Goal: Task Accomplishment & Management: Complete application form

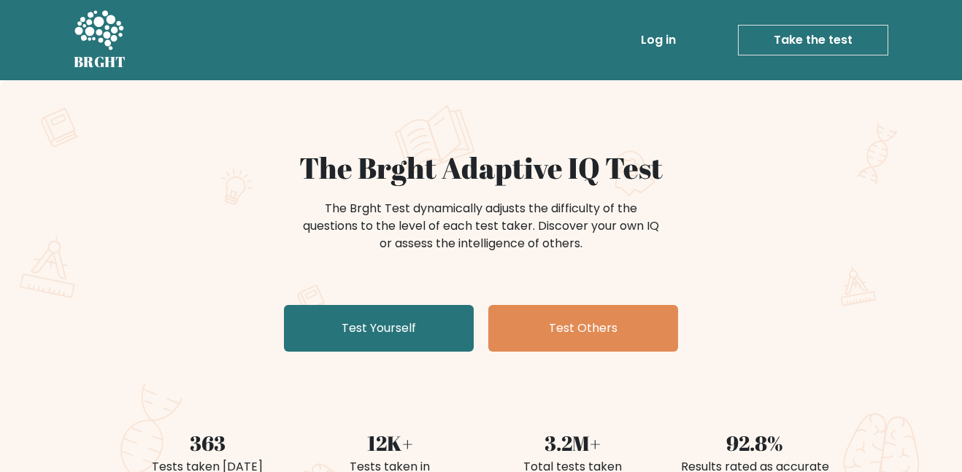
scroll to position [144, 0]
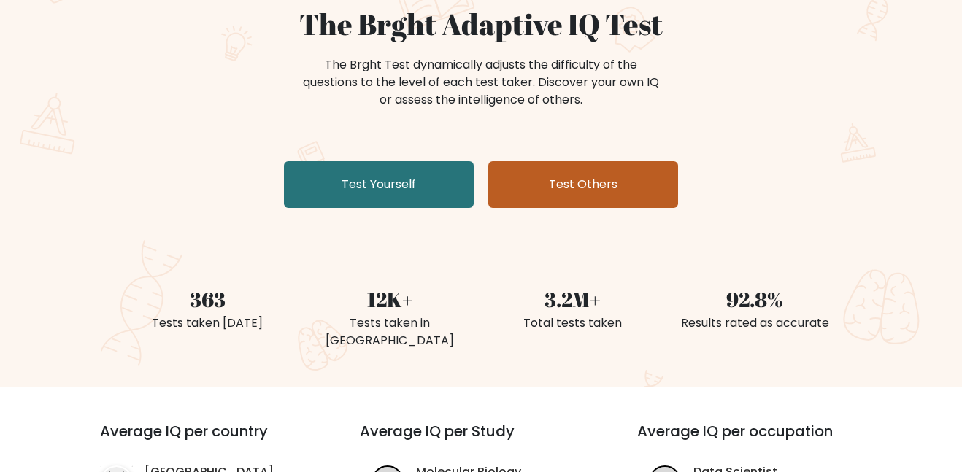
click at [553, 198] on link "Test Others" at bounding box center [584, 184] width 190 height 47
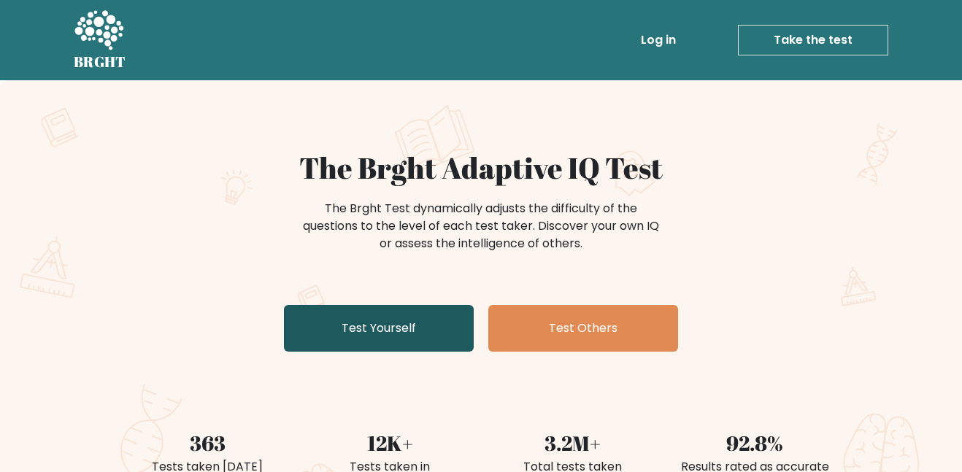
click at [399, 322] on link "Test Yourself" at bounding box center [379, 328] width 190 height 47
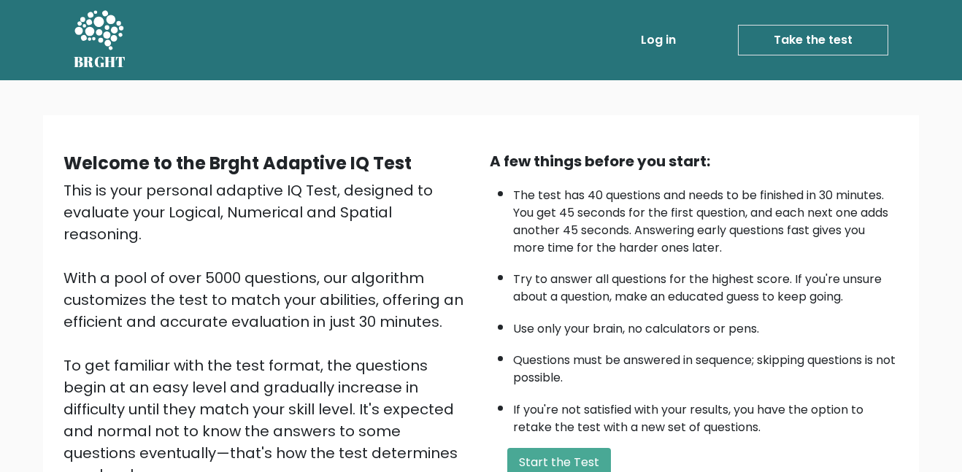
scroll to position [196, 0]
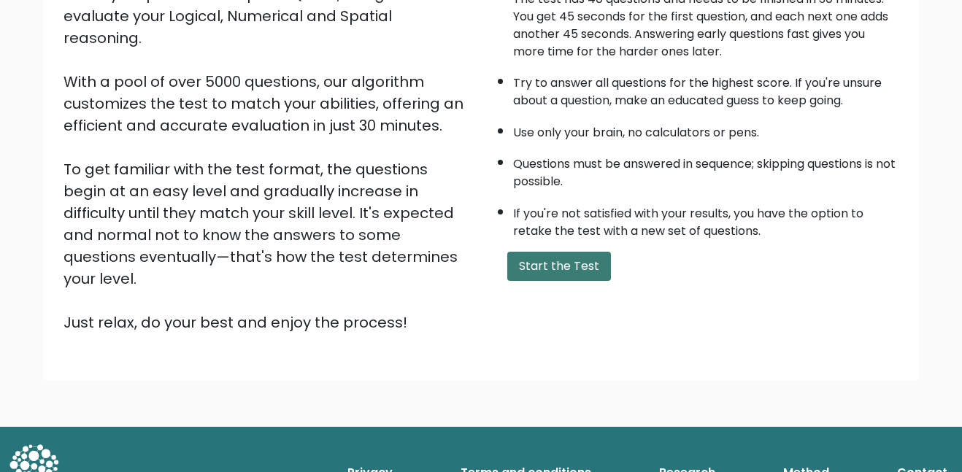
click at [551, 270] on button "Start the Test" at bounding box center [559, 266] width 104 height 29
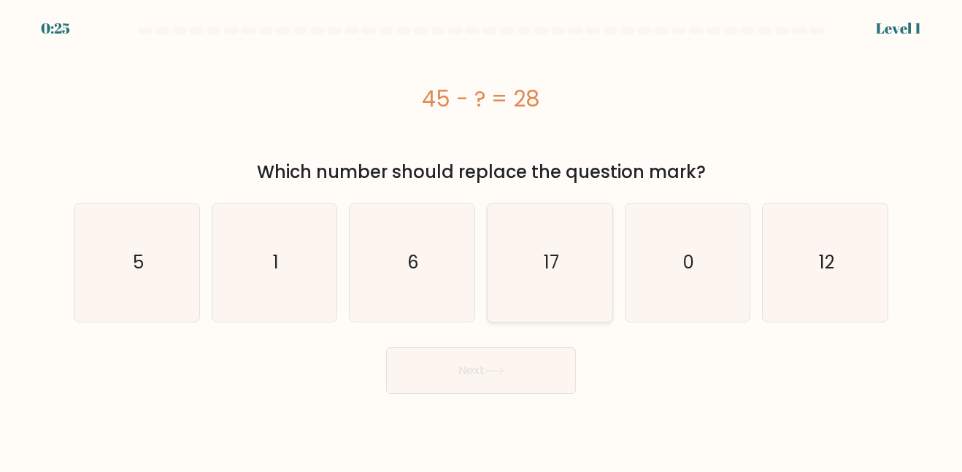
click at [541, 283] on icon "17" at bounding box center [550, 263] width 118 height 118
click at [482, 240] on input "d. 17" at bounding box center [481, 239] width 1 height 4
radio input "true"
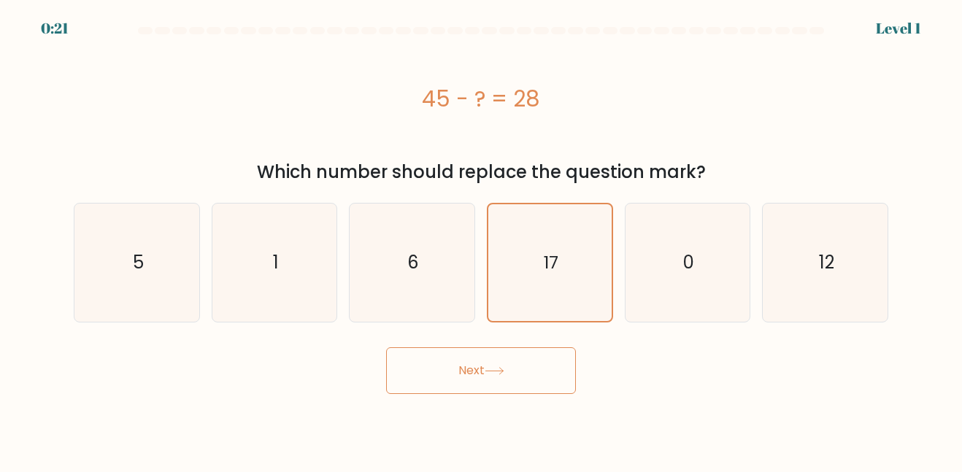
click at [505, 359] on button "Next" at bounding box center [481, 371] width 190 height 47
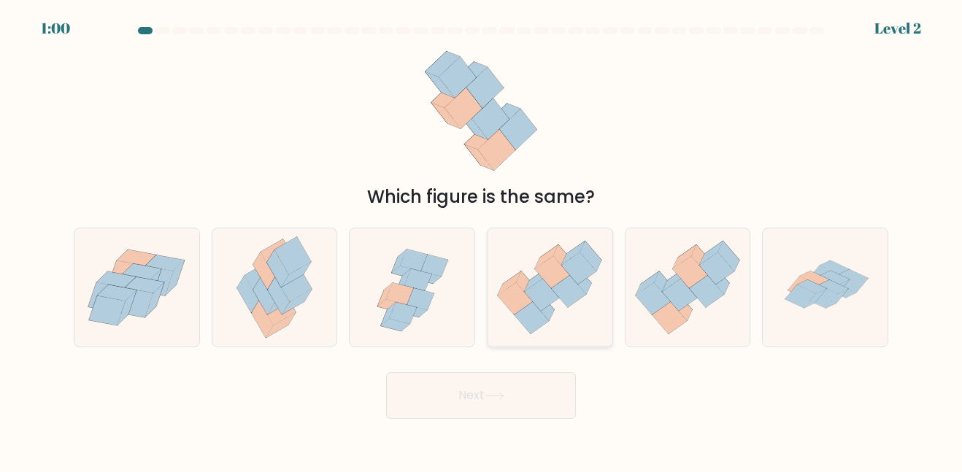
click at [530, 279] on icon at bounding box center [550, 287] width 125 height 107
click at [482, 240] on input "d." at bounding box center [481, 239] width 1 height 4
radio input "true"
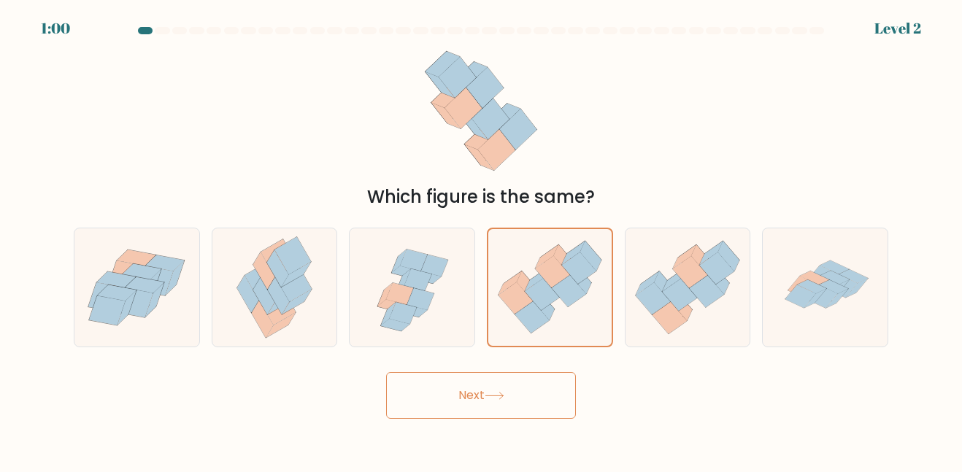
click at [516, 372] on button "Next" at bounding box center [481, 395] width 190 height 47
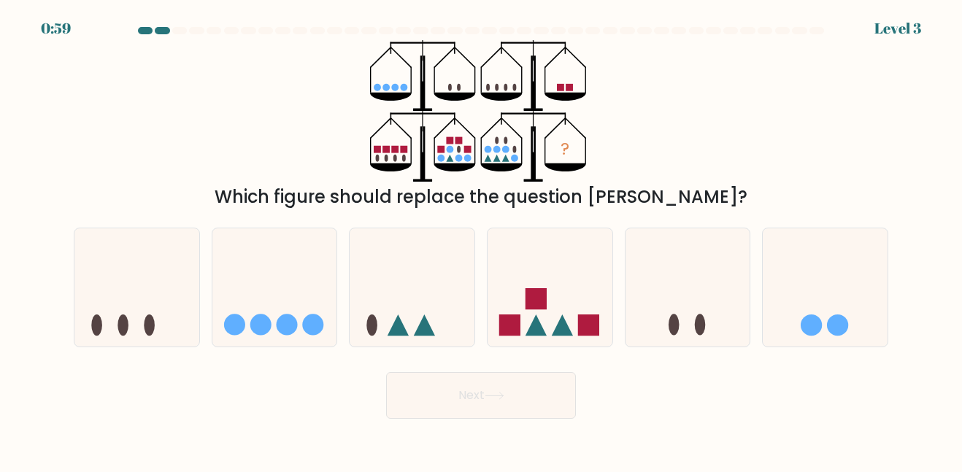
click at [535, 388] on button "Next" at bounding box center [481, 395] width 190 height 47
click at [413, 318] on icon at bounding box center [412, 287] width 125 height 103
click at [481, 240] on input "c." at bounding box center [481, 239] width 1 height 4
radio input "true"
click at [485, 399] on button "Next" at bounding box center [481, 395] width 190 height 47
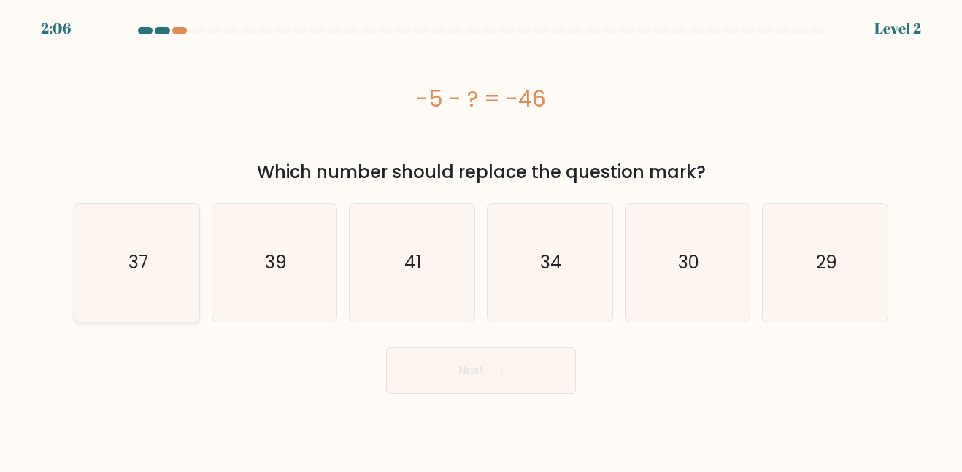
click at [175, 261] on icon "37" at bounding box center [137, 263] width 118 height 118
click at [481, 240] on input "a. 37" at bounding box center [481, 239] width 1 height 4
radio input "true"
click at [480, 365] on button "Next" at bounding box center [481, 371] width 190 height 47
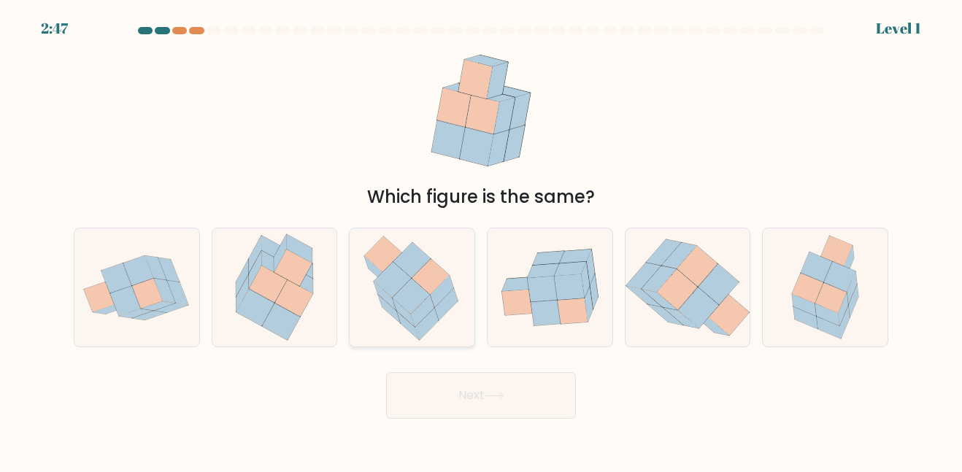
click at [446, 301] on icon at bounding box center [446, 305] width 23 height 32
click at [481, 240] on input "c." at bounding box center [481, 239] width 1 height 4
radio input "true"
click at [481, 412] on button "Next" at bounding box center [481, 395] width 190 height 47
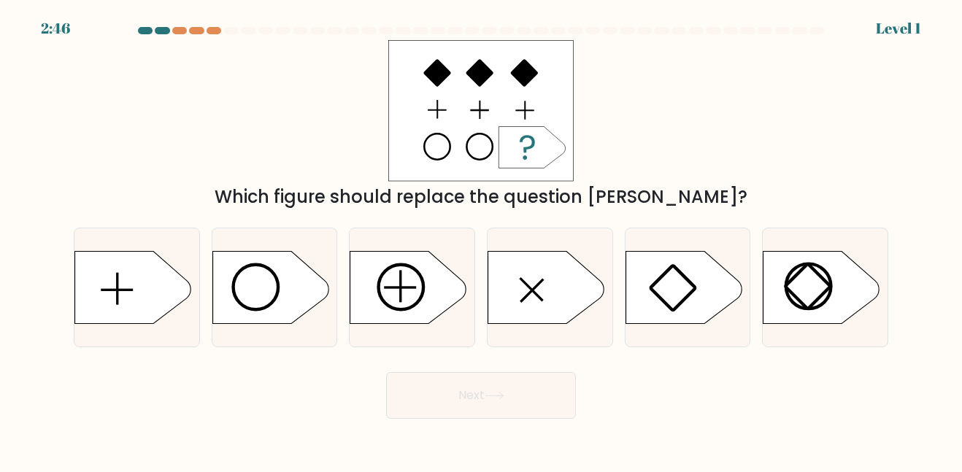
click at [626, 293] on icon at bounding box center [684, 287] width 117 height 73
click at [482, 240] on input "e." at bounding box center [481, 239] width 1 height 4
radio input "true"
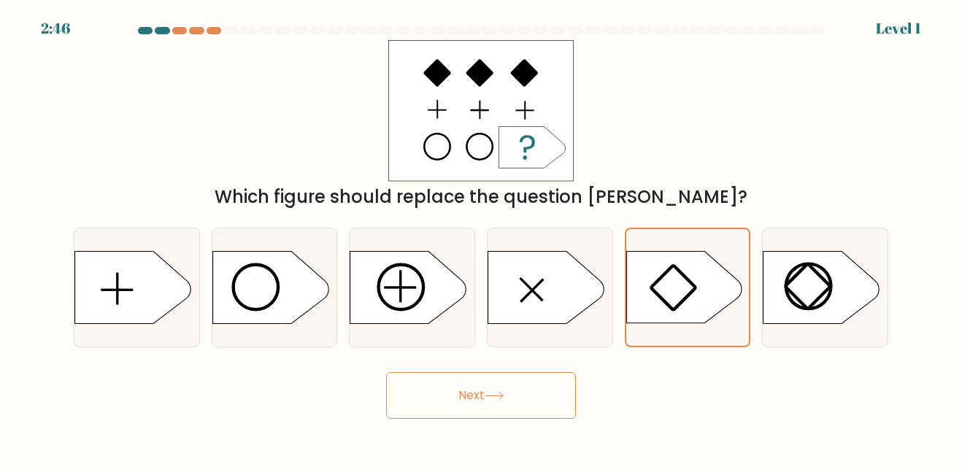
click at [481, 398] on button "Next" at bounding box center [481, 395] width 190 height 47
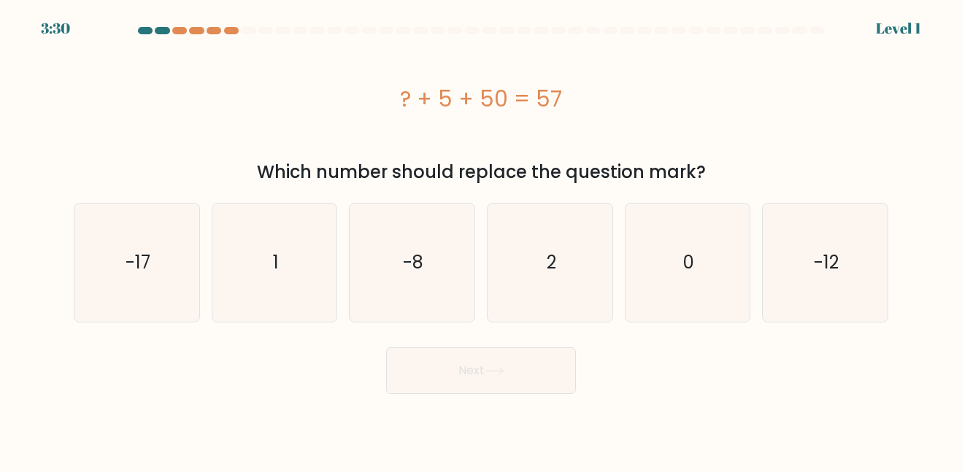
click at [509, 330] on form "a. 1" at bounding box center [481, 210] width 962 height 367
click at [461, 263] on icon "-8" at bounding box center [412, 263] width 118 height 118
click at [481, 240] on input "c. -8" at bounding box center [481, 239] width 1 height 4
radio input "true"
click at [461, 380] on button "Next" at bounding box center [481, 371] width 190 height 47
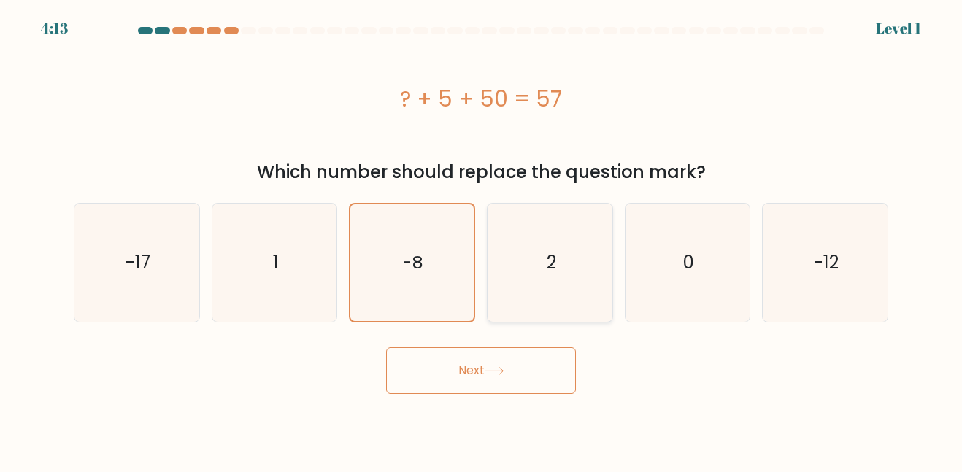
click at [561, 277] on icon "2" at bounding box center [550, 263] width 118 height 118
click at [482, 240] on input "d. 2" at bounding box center [481, 239] width 1 height 4
radio input "true"
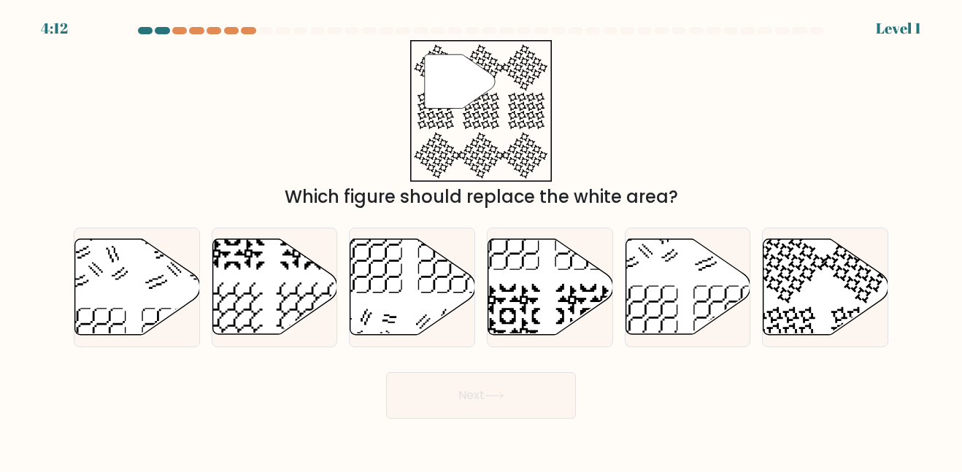
click at [499, 375] on button "Next" at bounding box center [481, 395] width 190 height 47
click at [529, 299] on icon at bounding box center [507, 316] width 64 height 64
click at [482, 240] on input "d." at bounding box center [481, 239] width 1 height 4
radio input "true"
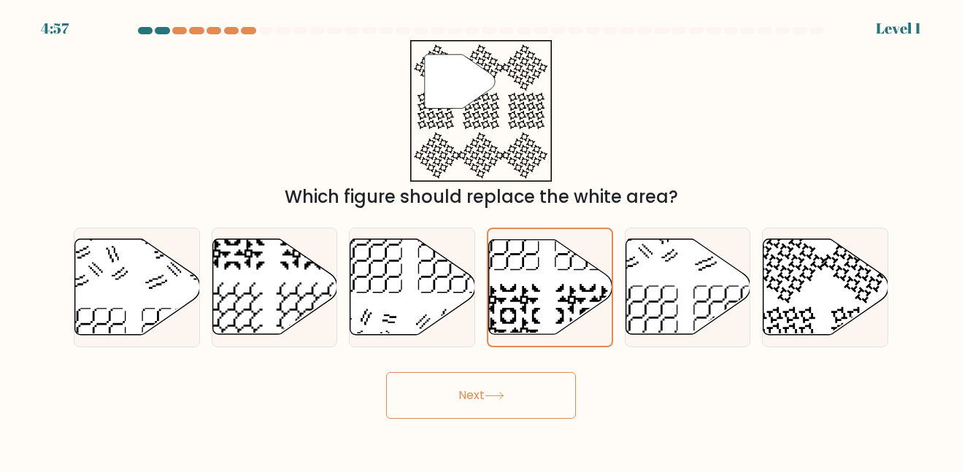
click at [496, 361] on form at bounding box center [481, 223] width 962 height 392
click at [489, 394] on icon at bounding box center [495, 396] width 20 height 8
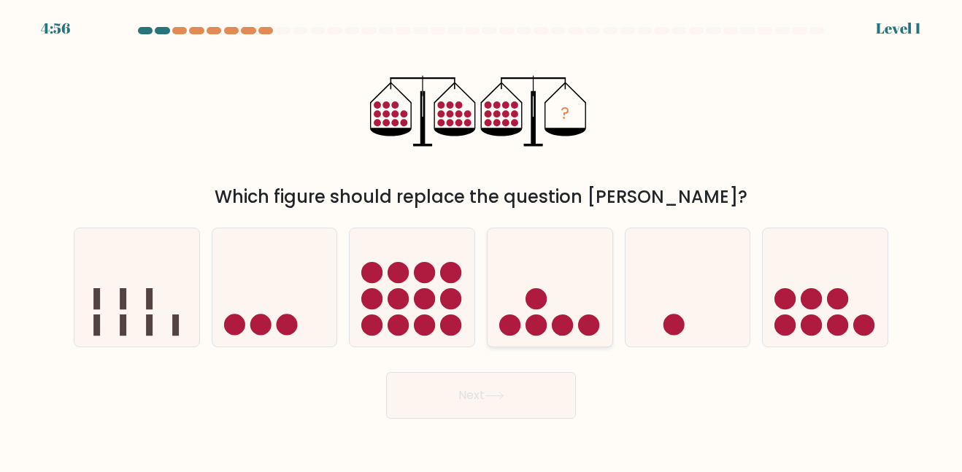
click at [559, 295] on icon at bounding box center [550, 287] width 125 height 103
click at [482, 240] on input "d." at bounding box center [481, 239] width 1 height 4
radio input "true"
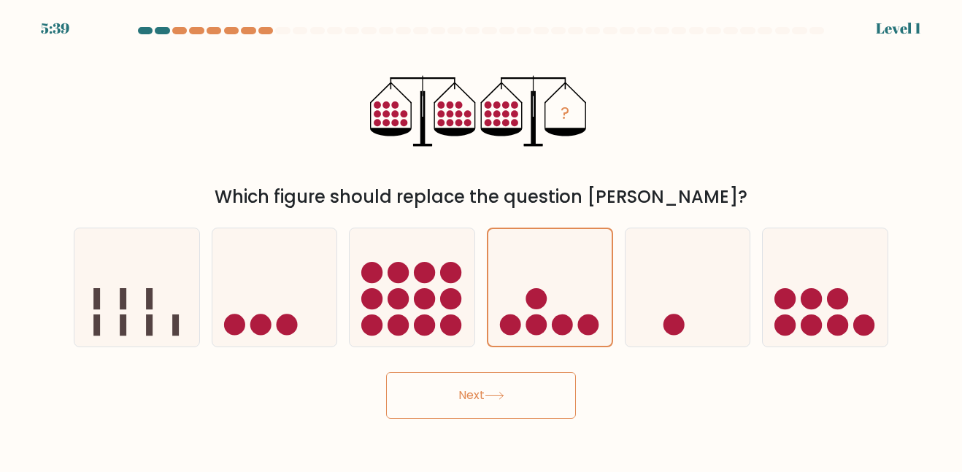
click at [510, 400] on button "Next" at bounding box center [481, 395] width 190 height 47
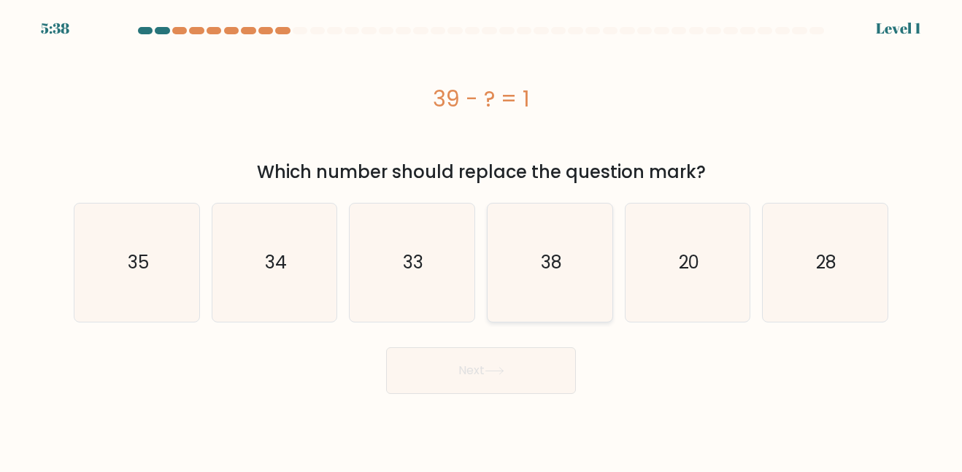
click at [567, 291] on icon "38" at bounding box center [550, 263] width 118 height 118
click at [482, 240] on input "d. 38" at bounding box center [481, 239] width 1 height 4
radio input "true"
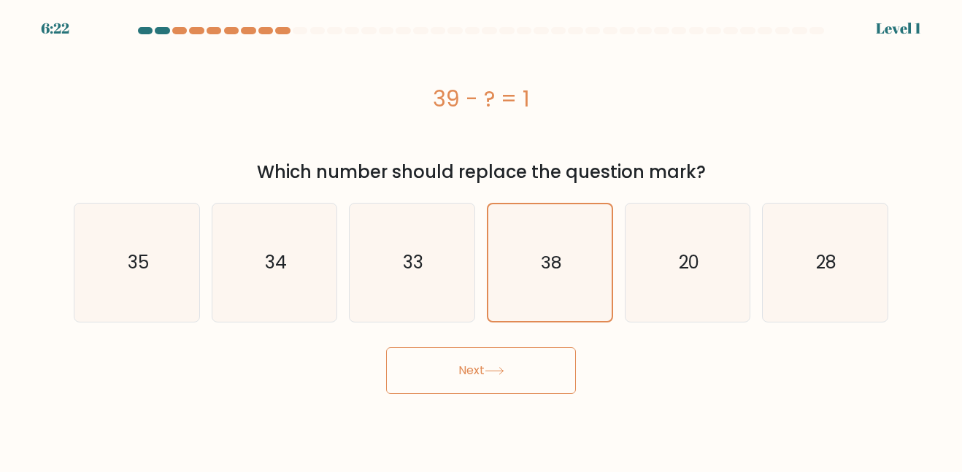
click at [543, 373] on button "Next" at bounding box center [481, 371] width 190 height 47
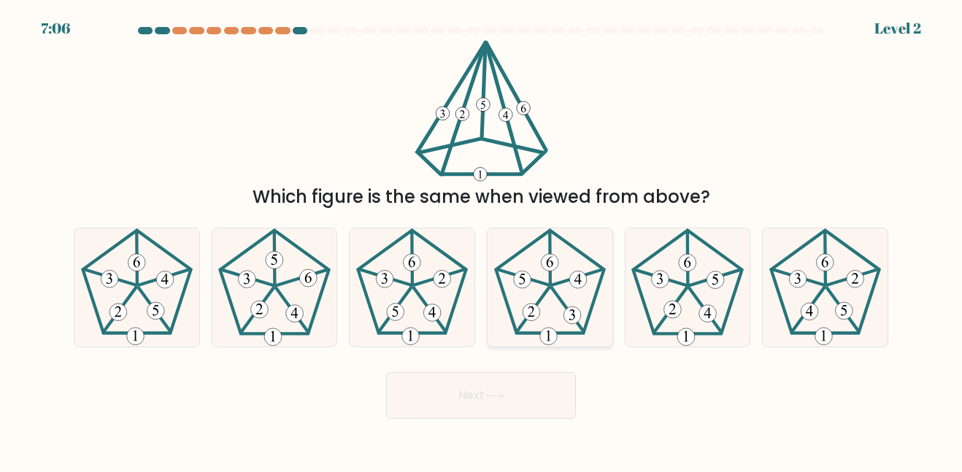
click at [572, 268] on icon at bounding box center [550, 288] width 118 height 118
click at [482, 240] on input "d." at bounding box center [481, 239] width 1 height 4
radio input "true"
click at [507, 380] on button "Next" at bounding box center [481, 395] width 190 height 47
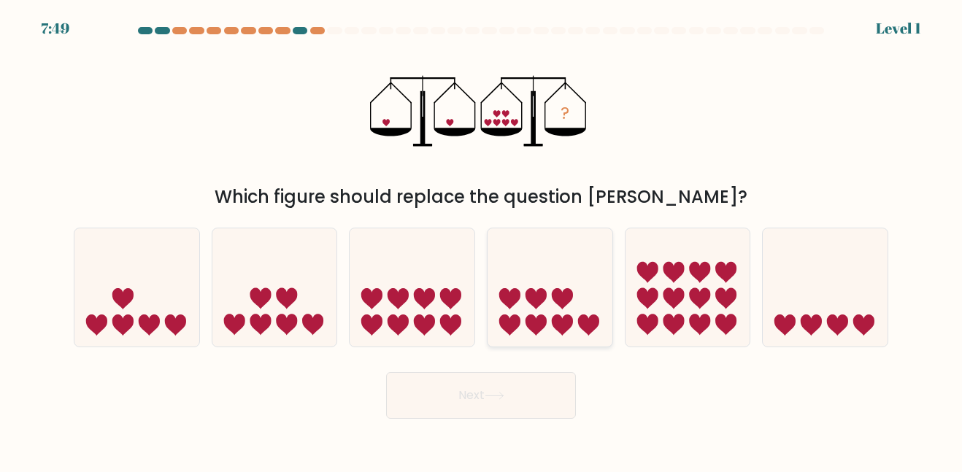
click at [554, 269] on icon at bounding box center [550, 287] width 125 height 103
click at [482, 240] on input "d." at bounding box center [481, 239] width 1 height 4
radio input "true"
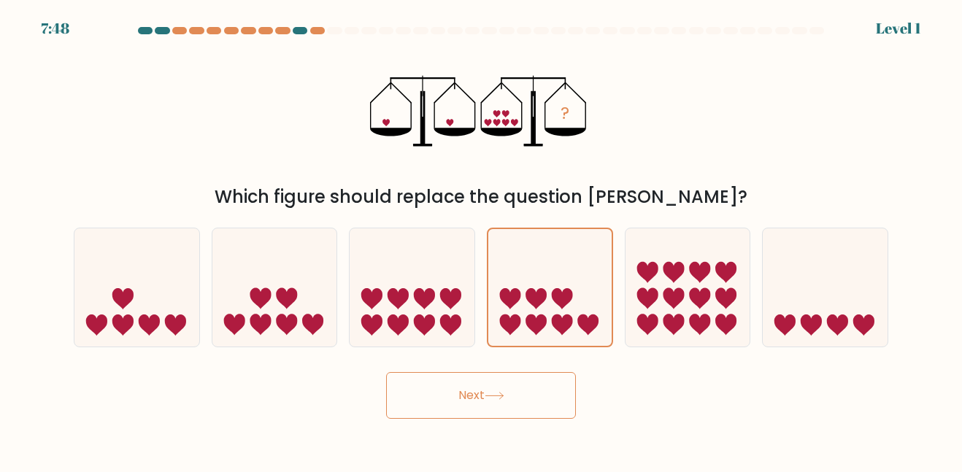
click at [513, 383] on button "Next" at bounding box center [481, 395] width 190 height 47
